Goal: Communication & Community: Answer question/provide support

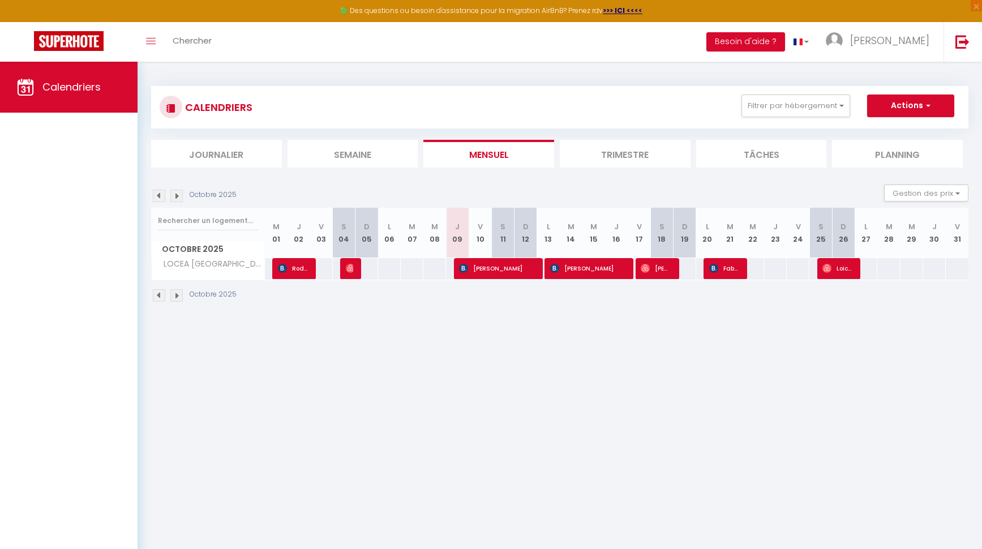
click at [160, 195] on img at bounding box center [159, 196] width 12 height 12
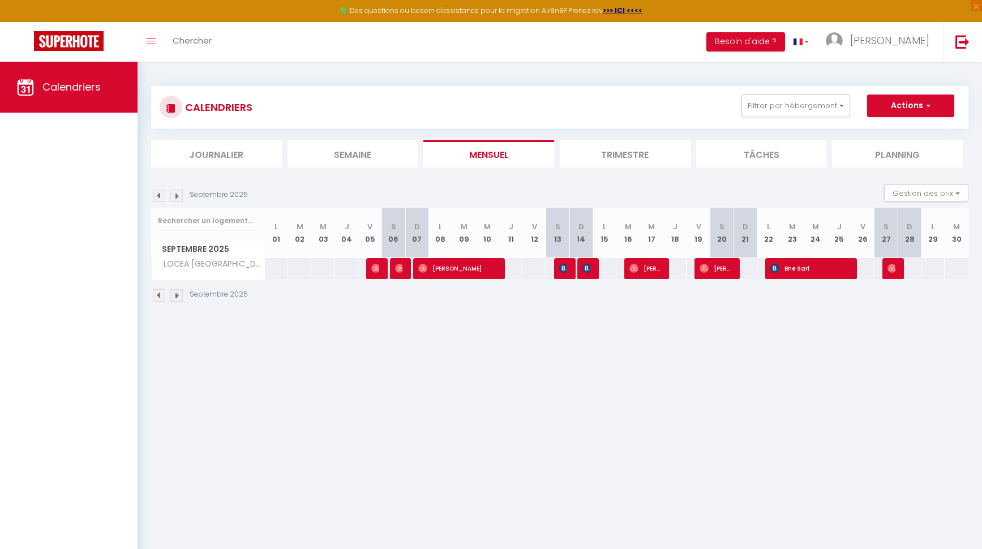
click at [160, 195] on img at bounding box center [159, 196] width 12 height 12
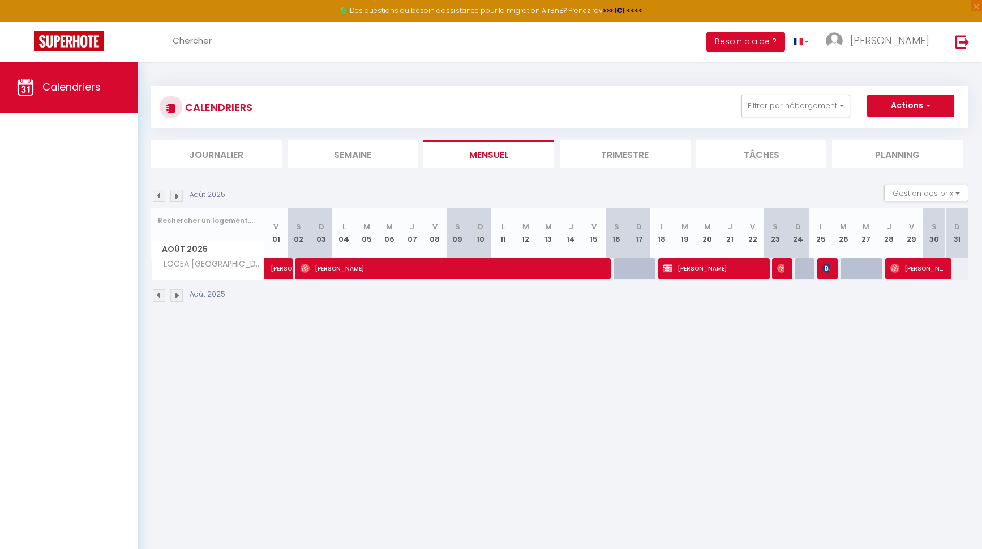
click at [160, 195] on img at bounding box center [159, 196] width 12 height 12
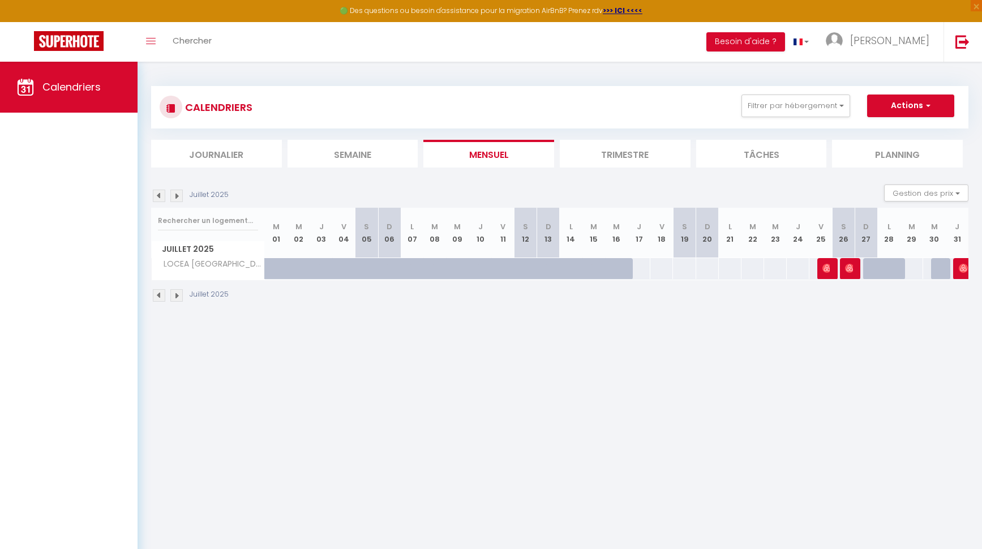
click at [178, 197] on img at bounding box center [176, 196] width 12 height 12
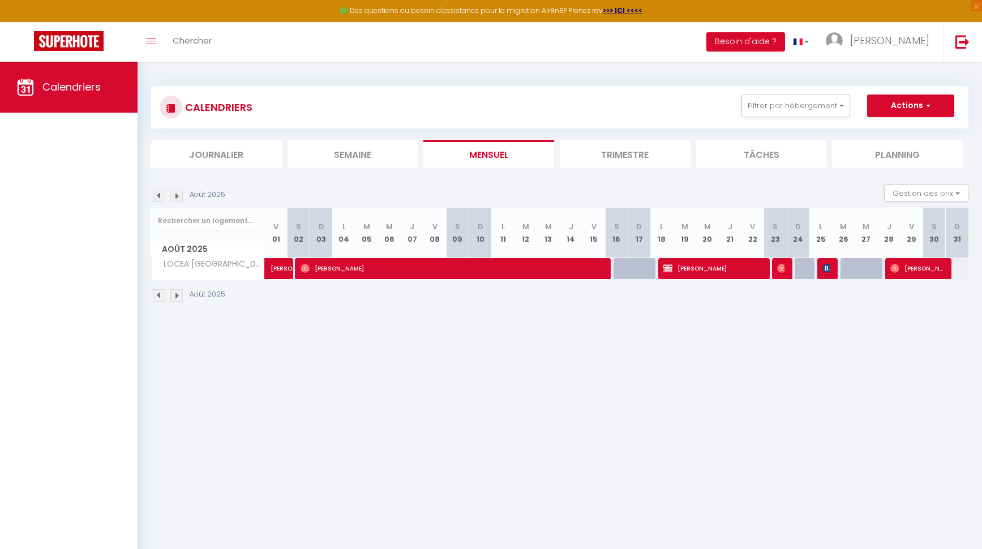
click at [178, 197] on img at bounding box center [176, 196] width 12 height 12
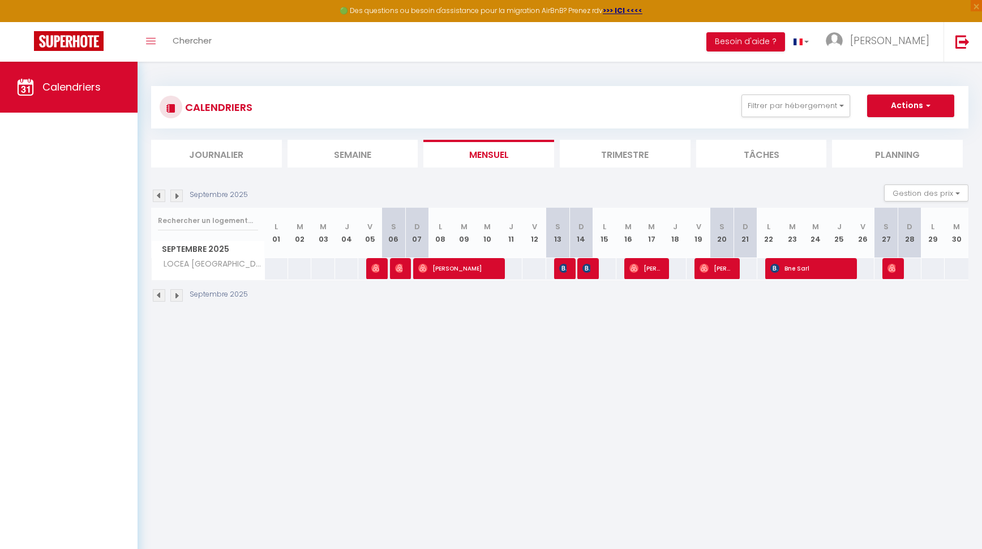
click at [178, 197] on img at bounding box center [176, 196] width 12 height 12
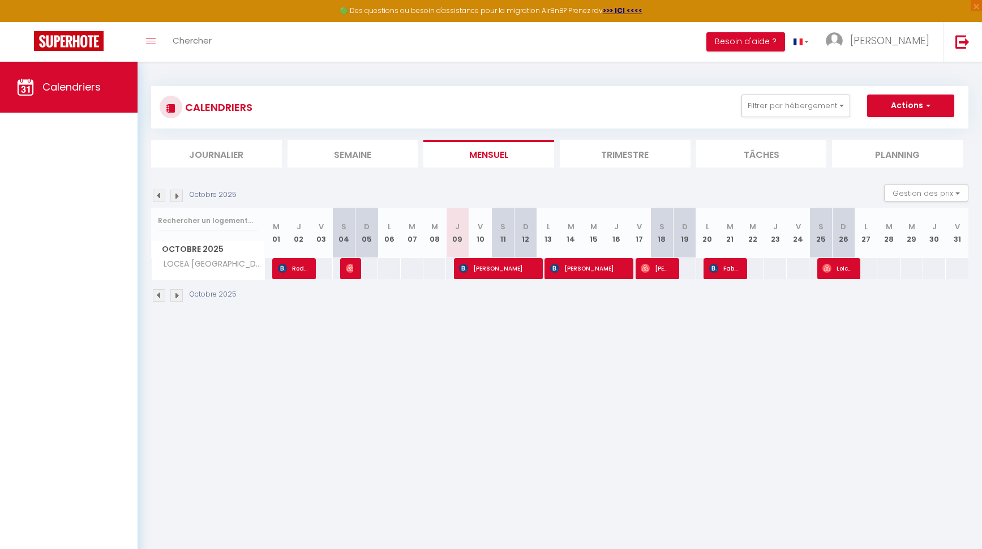
click at [178, 197] on img at bounding box center [176, 196] width 12 height 12
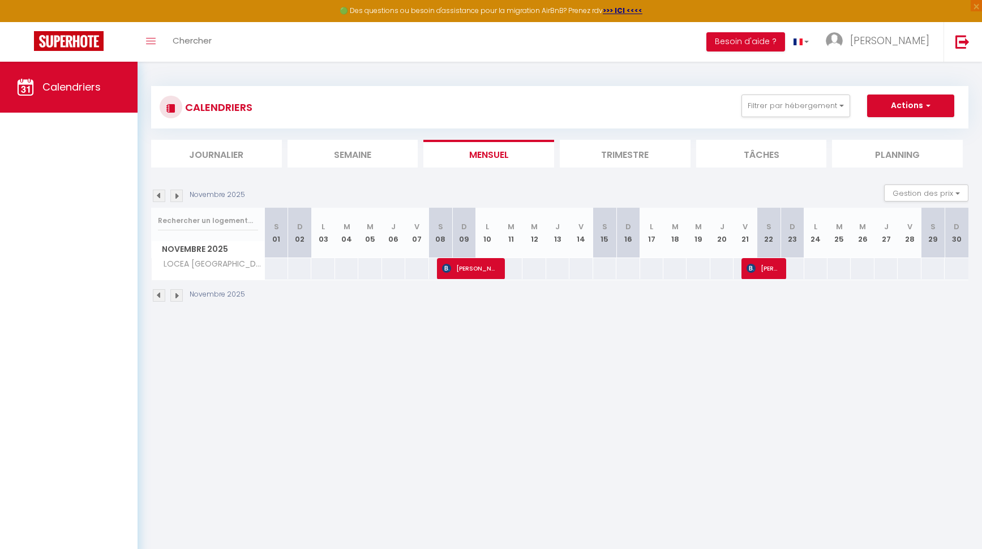
click at [161, 199] on img at bounding box center [159, 196] width 12 height 12
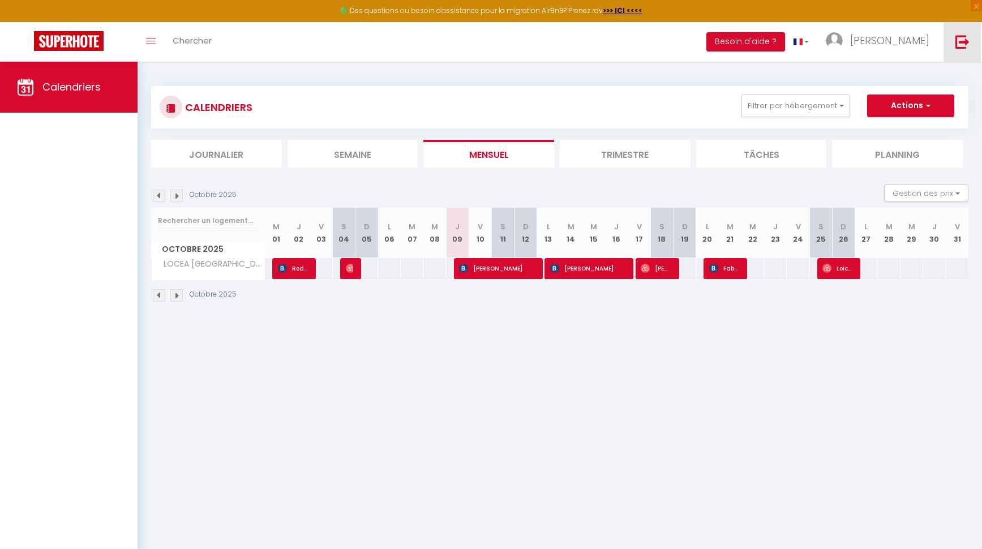
click at [956, 42] on img at bounding box center [962, 42] width 14 height 14
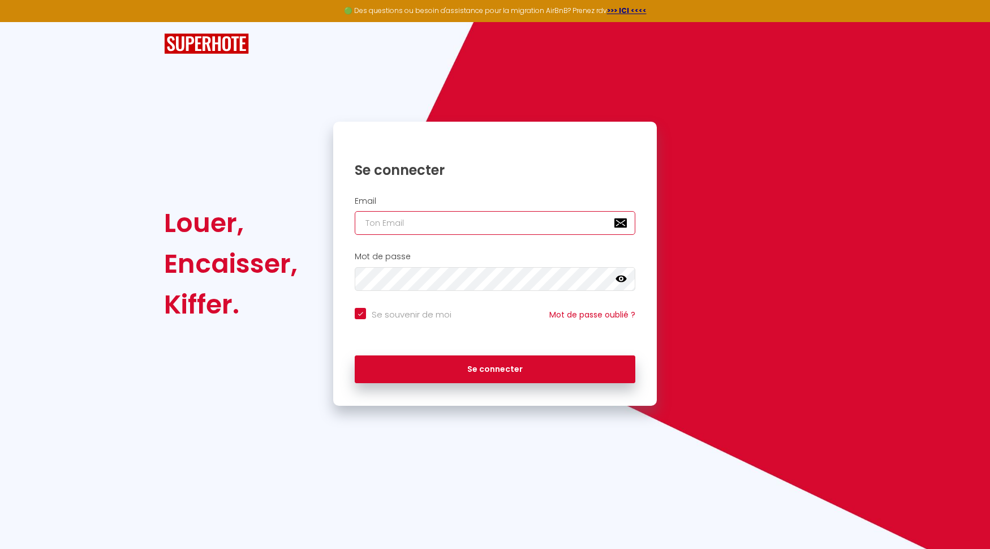
type input "[EMAIL_ADDRESS][DOMAIN_NAME]"
checkbox input "true"
click at [519, 226] on input "[EMAIL_ADDRESS][DOMAIN_NAME]" at bounding box center [495, 223] width 281 height 24
type input "[EMAIL_ADDRESS][DOMAIN_NAME]"
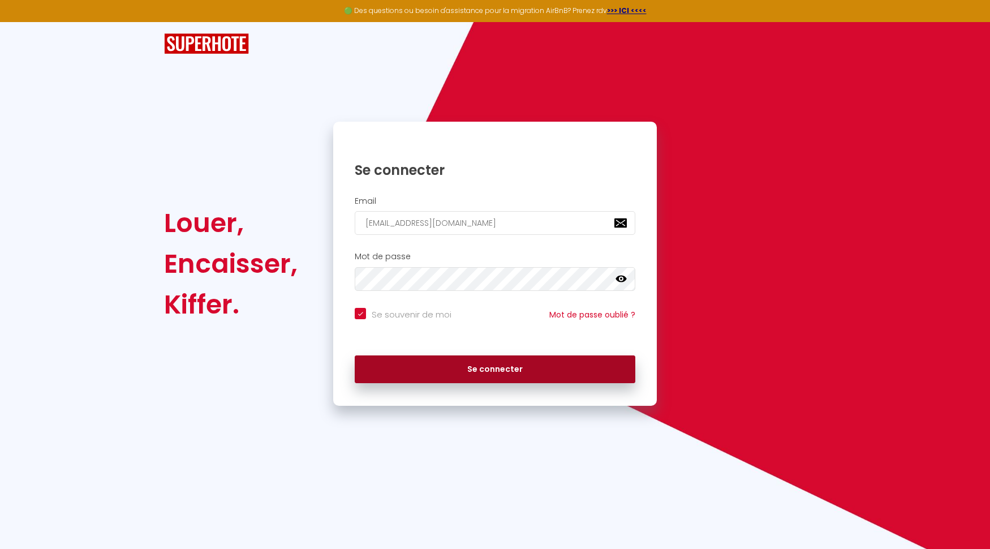
click at [457, 373] on button "Se connecter" at bounding box center [495, 369] width 281 height 28
checkbox input "true"
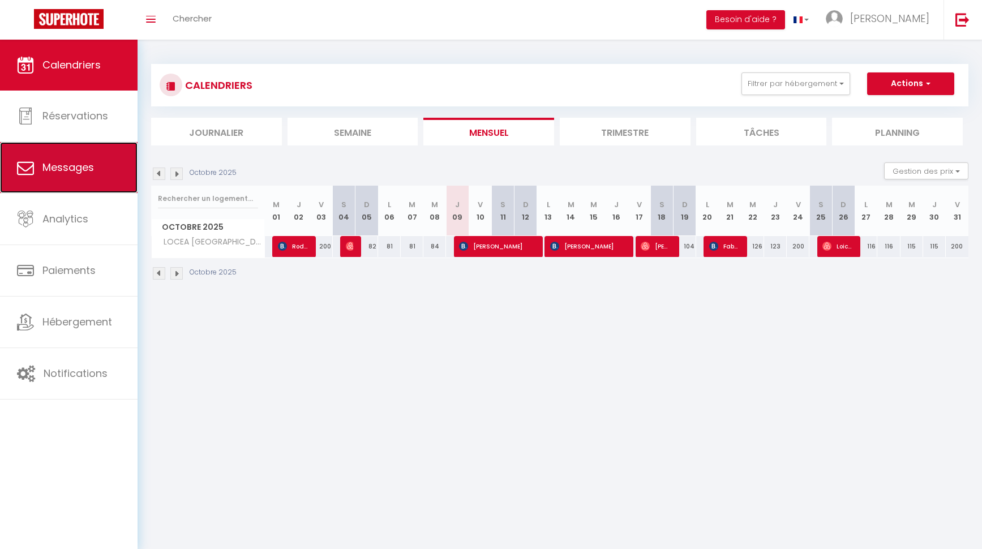
click at [85, 172] on span "Messages" at bounding box center [67, 167] width 51 height 14
select select "message"
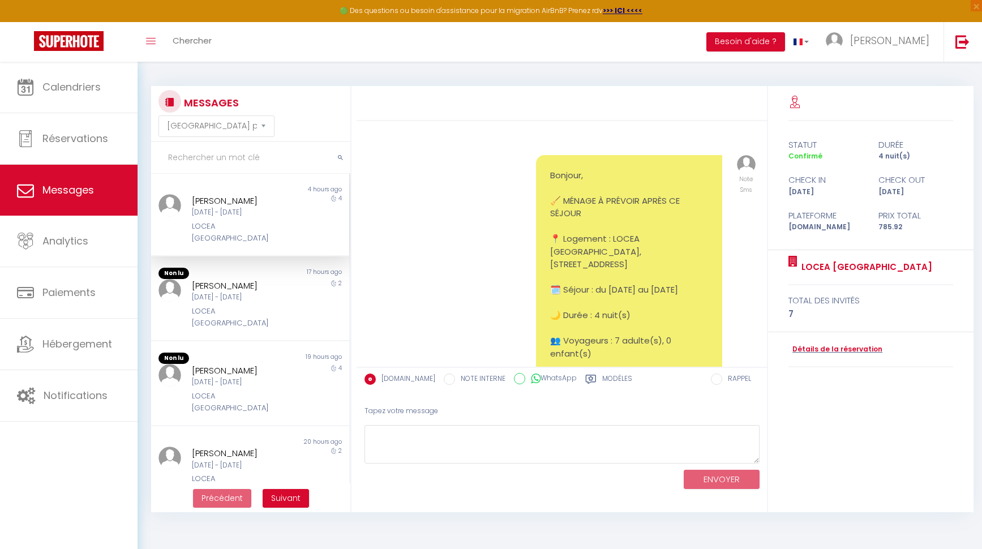
scroll to position [5038, 0]
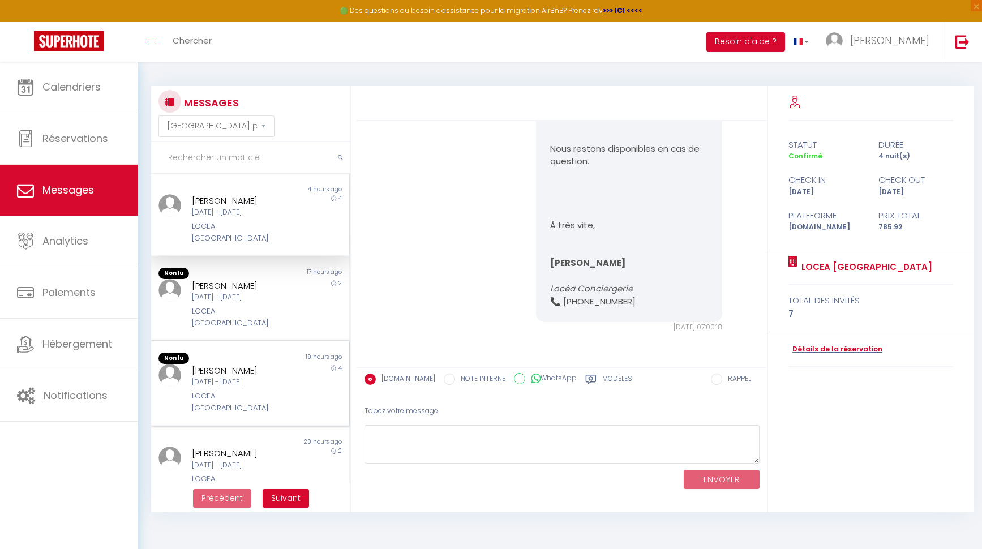
click at [253, 365] on div "[PERSON_NAME] [DATE] - [DATE] LOCEA [GEOGRAPHIC_DATA]" at bounding box center [241, 389] width 115 height 50
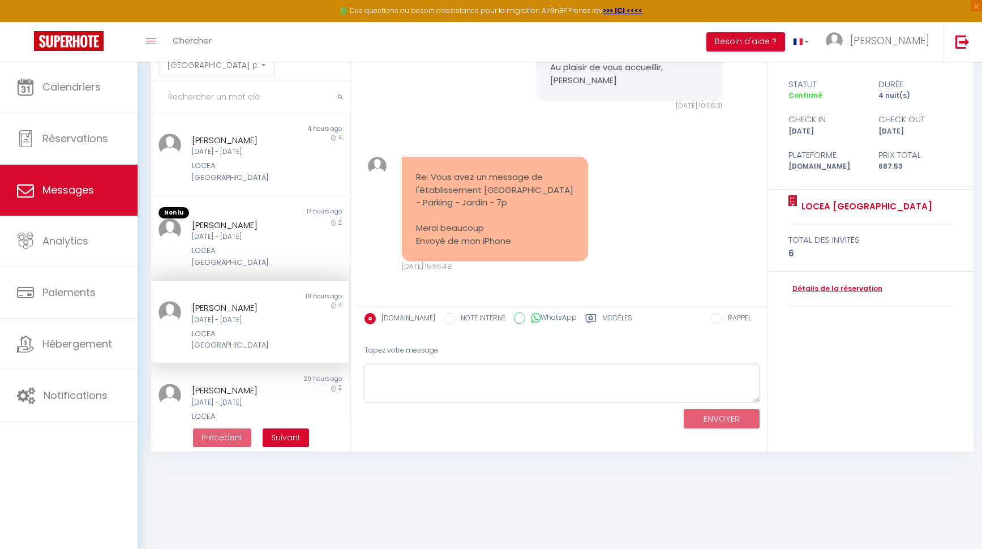
scroll to position [62, 0]
click at [233, 244] on div "LOCEA [GEOGRAPHIC_DATA]" at bounding box center [242, 255] width 101 height 23
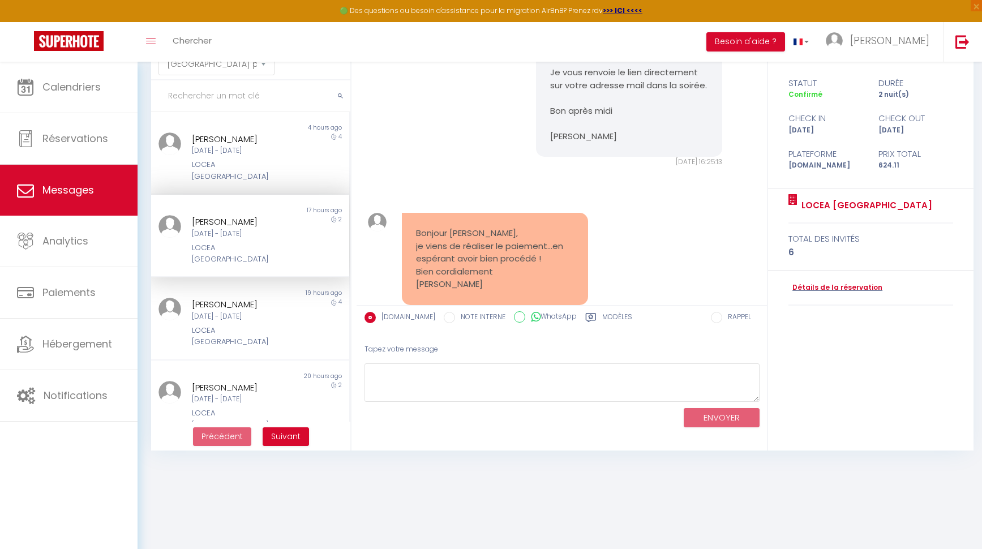
scroll to position [4709, 0]
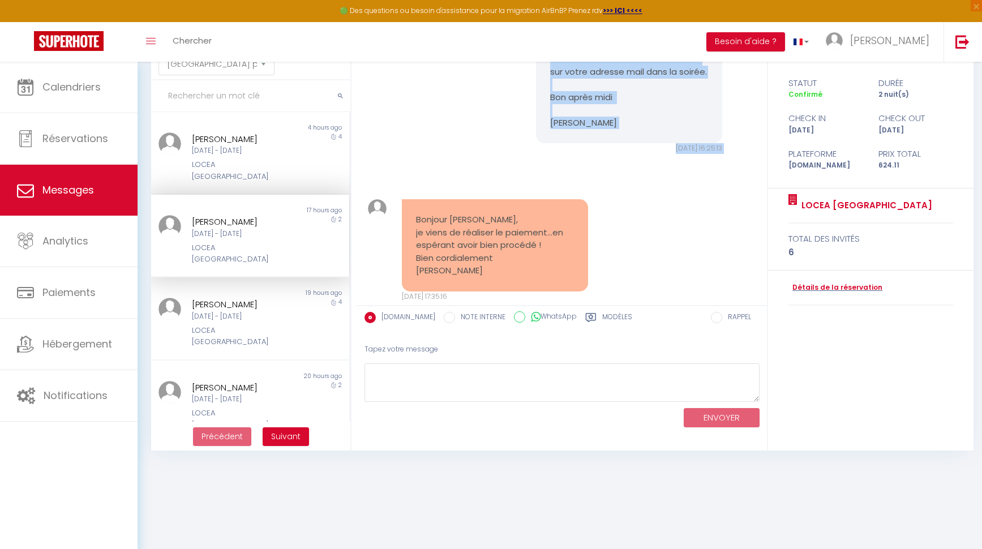
drag, startPoint x: 546, startPoint y: 184, endPoint x: 674, endPoint y: 274, distance: 156.3
click at [728, 177] on div "[PERSON_NAME], Je vous renvoie le lien directement sur votre adresse mail dans …" at bounding box center [561, 83] width 402 height 186
copy div "[PERSON_NAME], Je vous renvoie le lien directement sur votre adresse mail dans …"
click at [609, 129] on pre "[PERSON_NAME], Je vous renvoie le lien directement sur votre adresse mail dans …" at bounding box center [629, 78] width 158 height 102
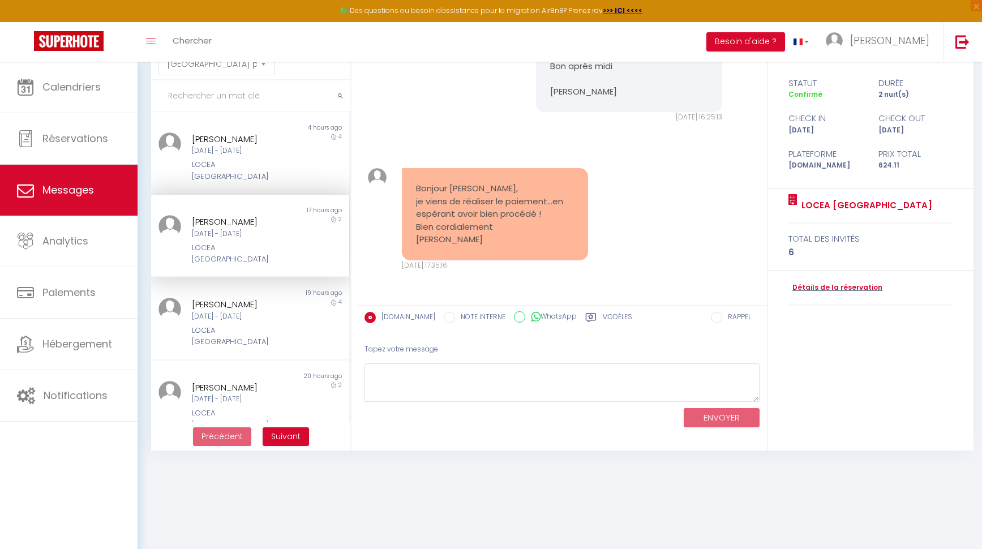
scroll to position [4905, 0]
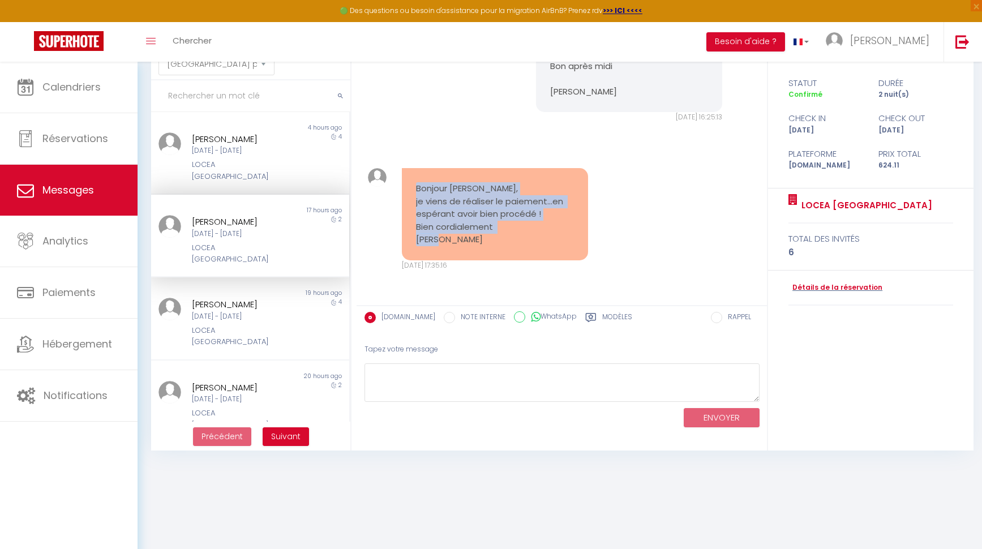
drag, startPoint x: 442, startPoint y: 196, endPoint x: 504, endPoint y: 203, distance: 61.5
click at [561, 235] on pre "Bonjour [PERSON_NAME], je viens de réaliser le paiement...en espérant avoir bie…" at bounding box center [495, 214] width 158 height 64
copy pre "Bonjour [PERSON_NAME], je viens de réaliser le paiement...en espérant avoir bie…"
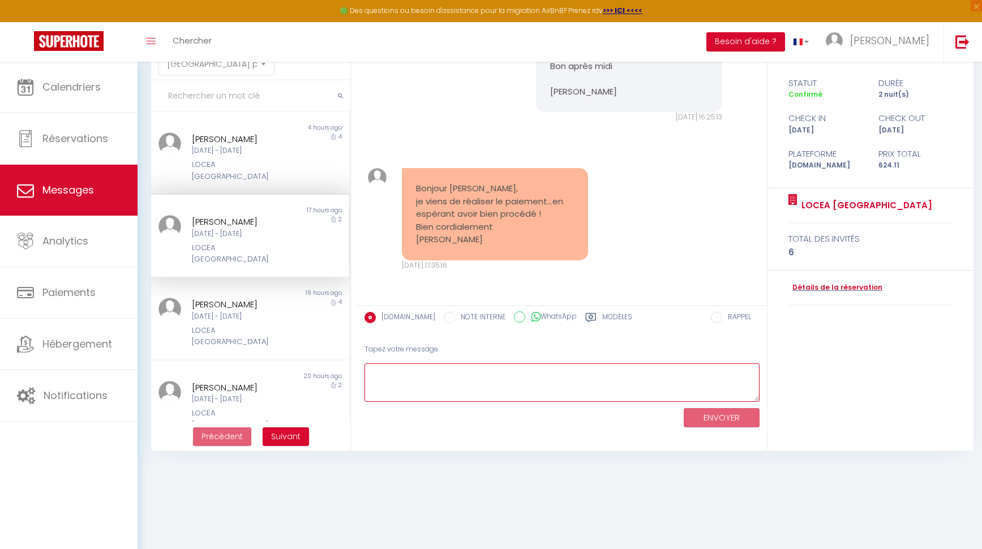
click at [446, 386] on textarea at bounding box center [561, 382] width 395 height 39
type textarea "Bonjour [PERSON_NAME], Je vous apporte une réponse directement sur votre adress…"
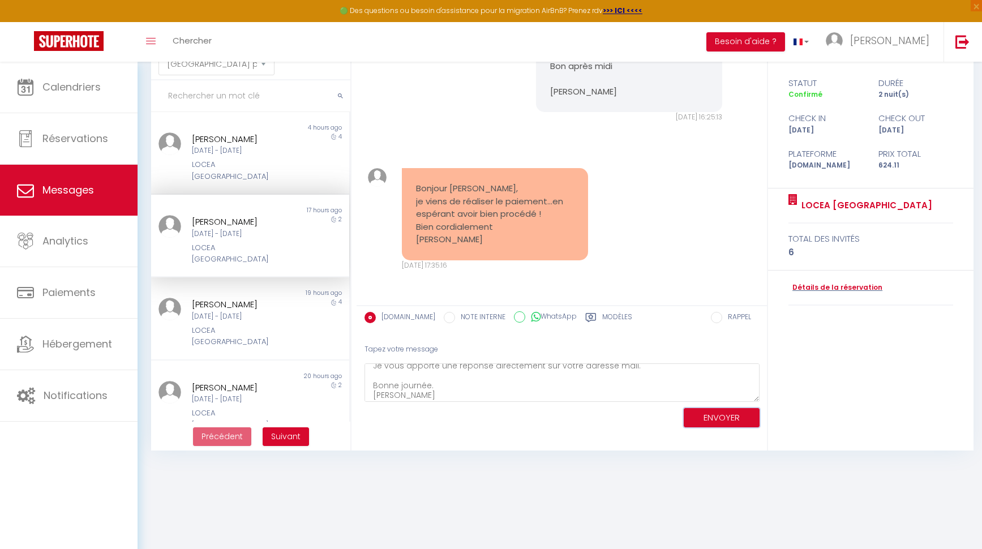
click at [706, 422] on button "ENVOYER" at bounding box center [721, 418] width 76 height 20
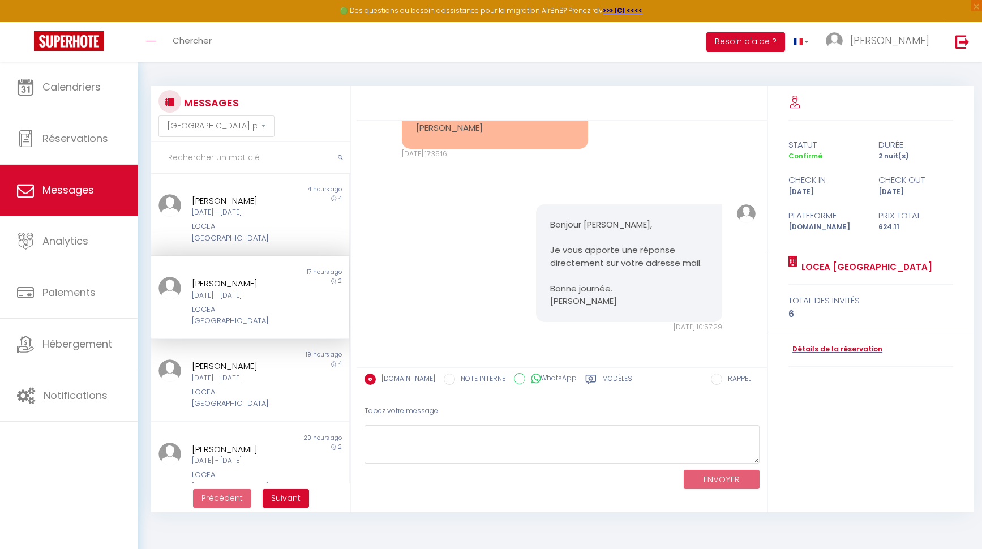
scroll to position [4958, 0]
drag, startPoint x: 412, startPoint y: 196, endPoint x: 497, endPoint y: 252, distance: 101.5
click at [497, 149] on div "Bonjour [PERSON_NAME], je viens de réaliser le paiement...en espérant avoir bie…" at bounding box center [495, 103] width 186 height 92
copy pre "Bonjour [PERSON_NAME], je viens de réaliser le paiement...en espérant avoir bie…"
click at [227, 205] on div "[PERSON_NAME]" at bounding box center [242, 201] width 101 height 14
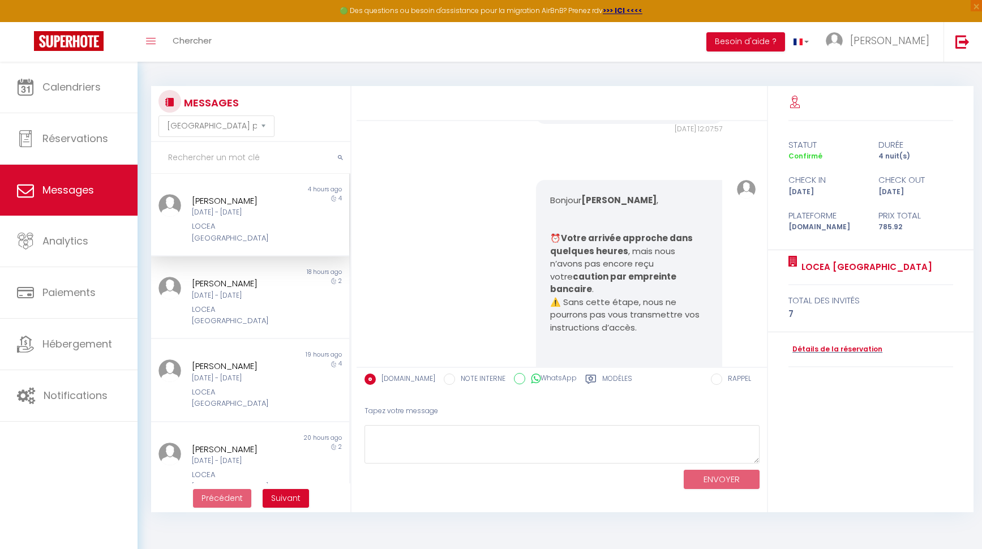
scroll to position [3865, 0]
click at [171, 304] on div "Non lu 18 hours ago [PERSON_NAME] [DATE] - [DATE] LOCEA [GEOGRAPHIC_DATA] 2" at bounding box center [250, 297] width 198 height 83
